Goal: Task Accomplishment & Management: Complete application form

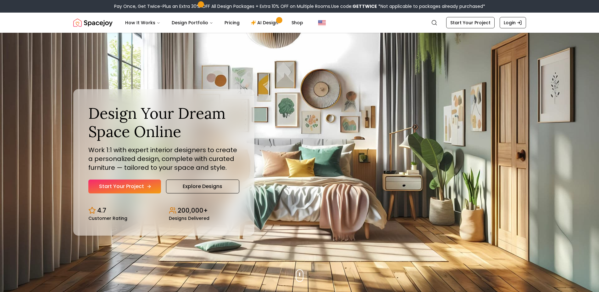
click at [136, 183] on link "Start Your Project" at bounding box center [124, 186] width 73 height 14
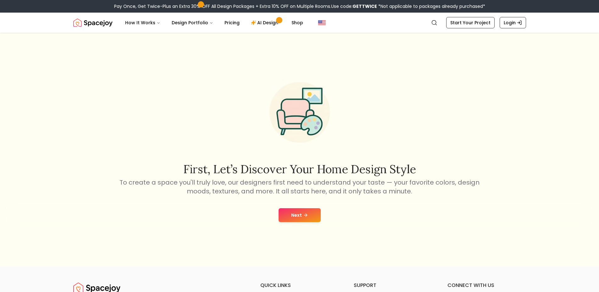
click at [306, 212] on icon at bounding box center [305, 214] width 5 height 5
